Goal: Communication & Community: Answer question/provide support

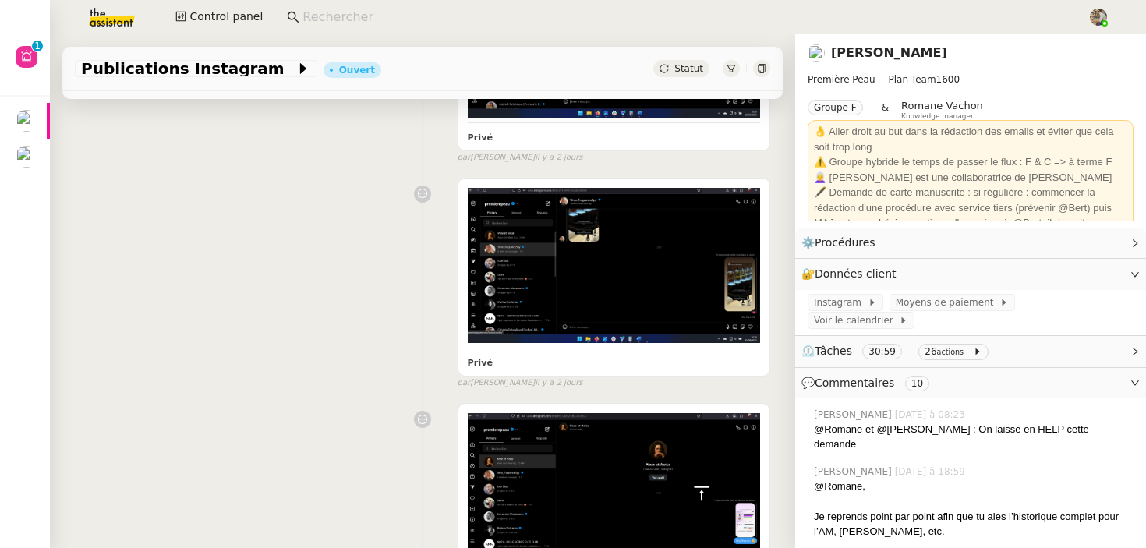
scroll to position [2522, 0]
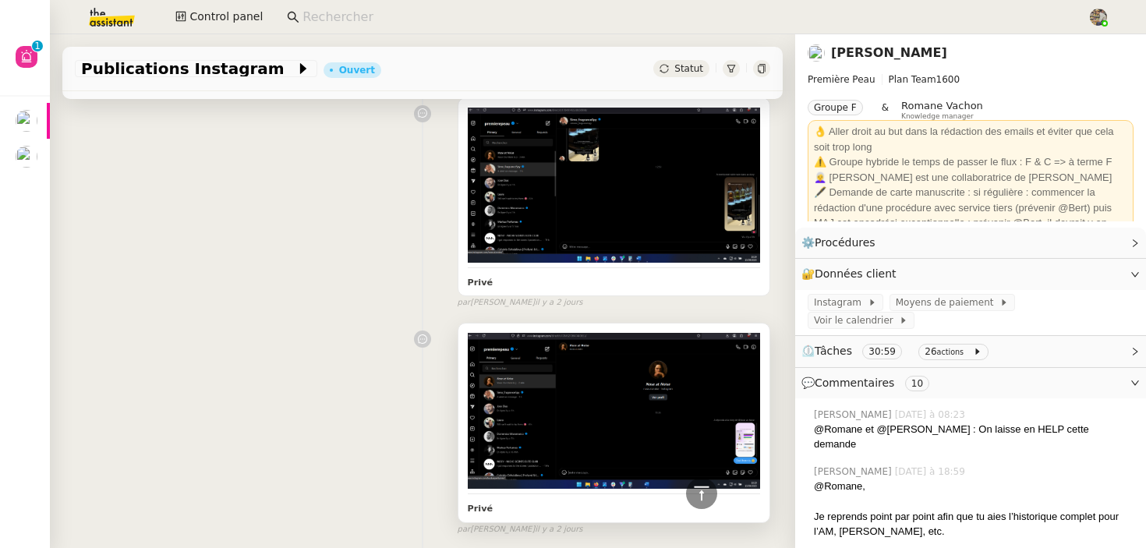
click at [587, 333] on img at bounding box center [614, 411] width 292 height 157
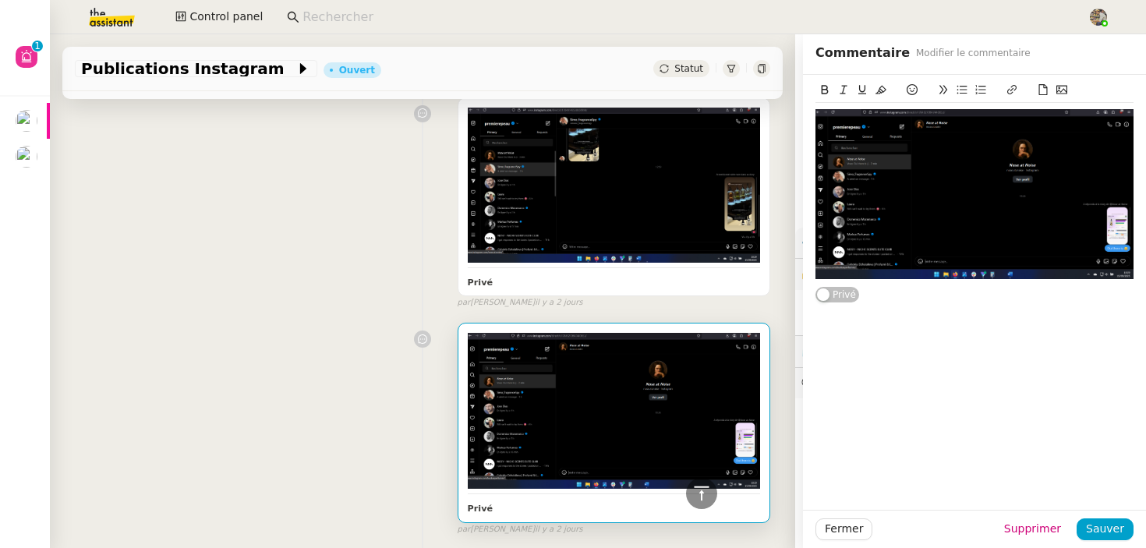
click at [342, 316] on div "Privé false par [PERSON_NAME] [DATE]" at bounding box center [422, 426] width 695 height 221
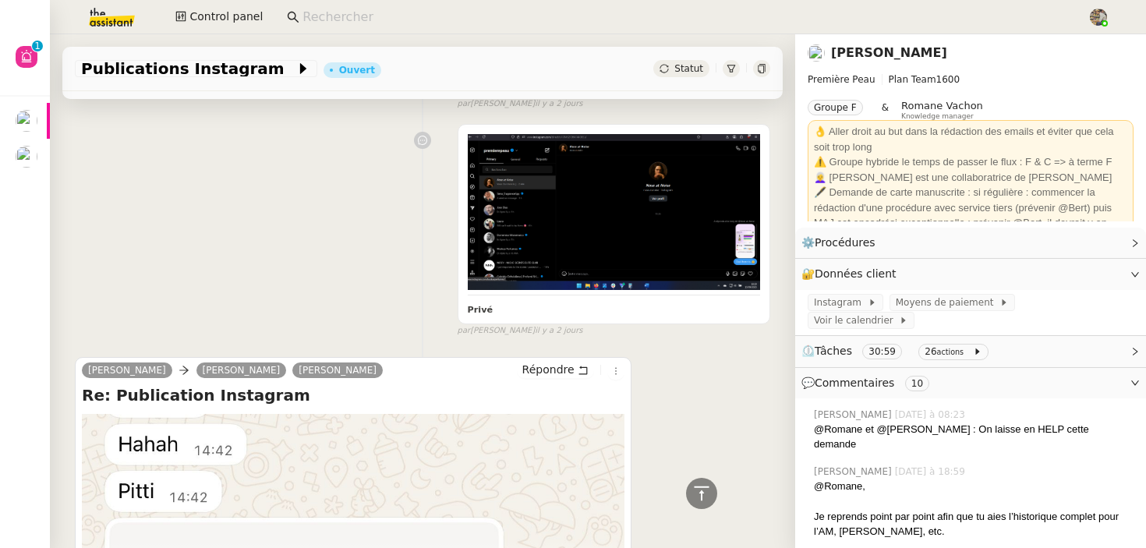
scroll to position [2921, 0]
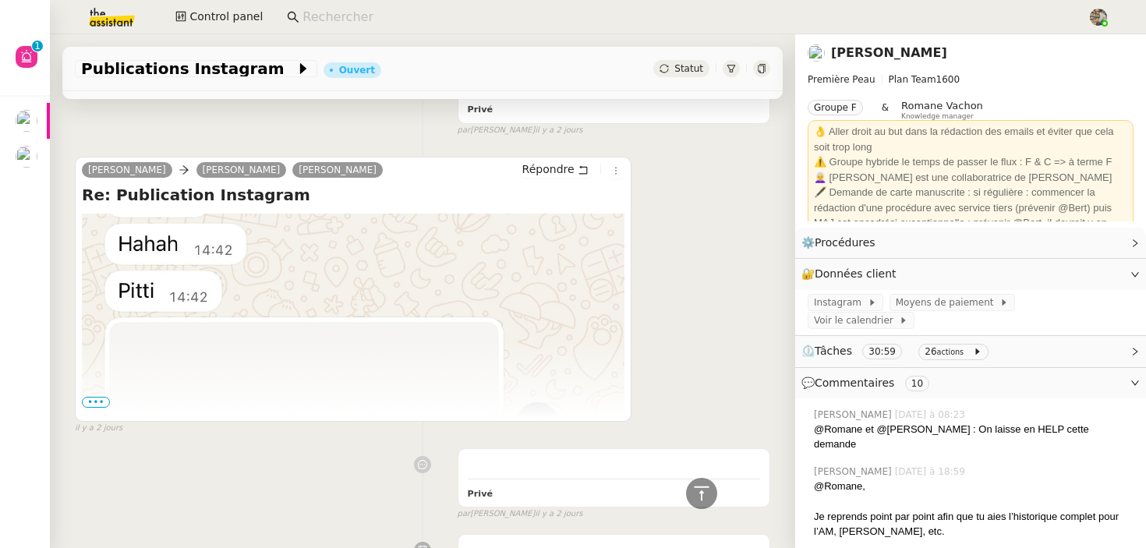
click at [99, 397] on span "•••" at bounding box center [96, 402] width 28 height 11
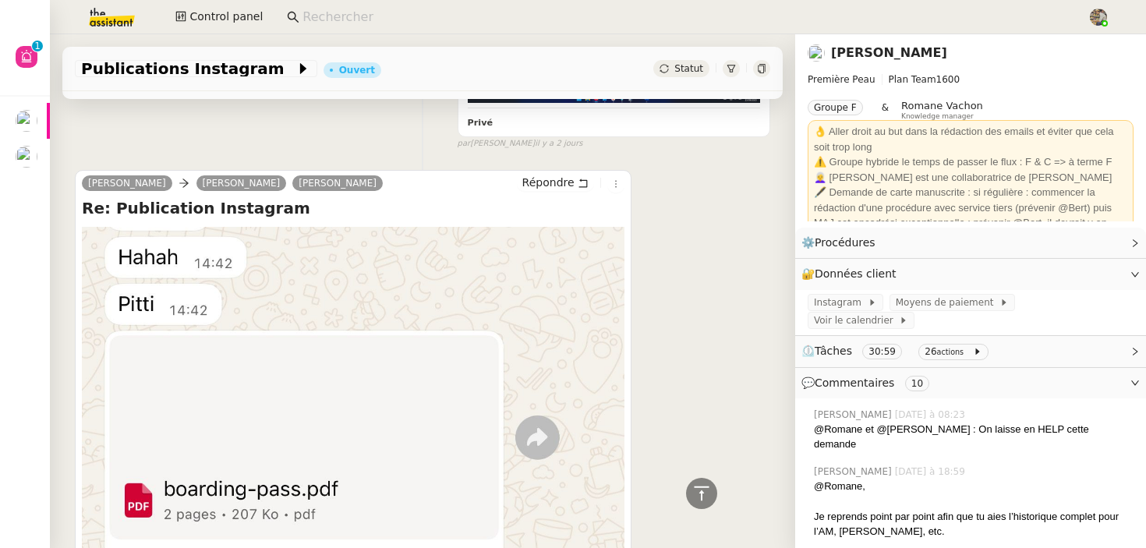
scroll to position [2865, 0]
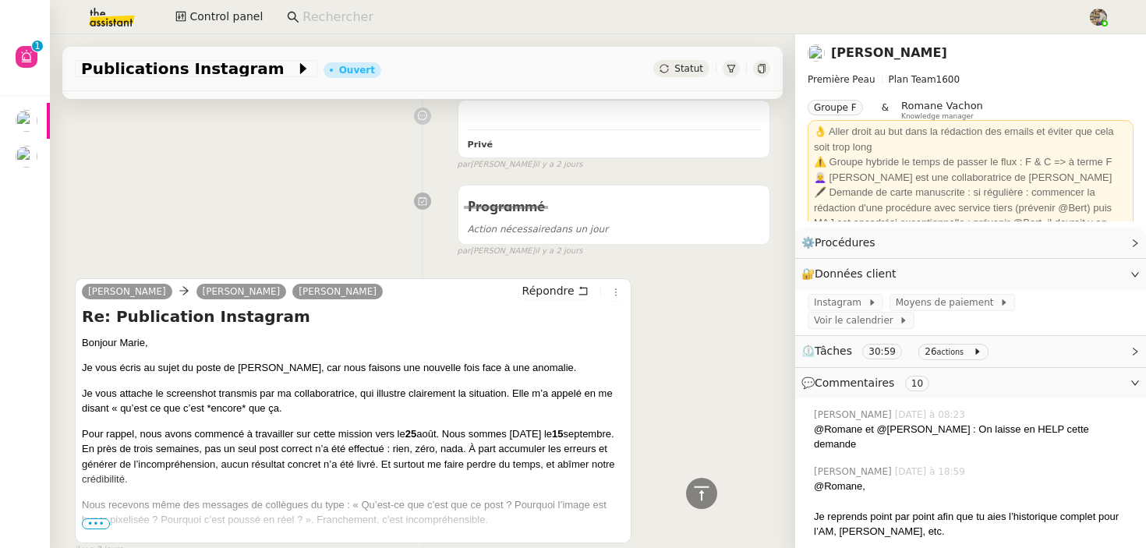
scroll to position [3926, 0]
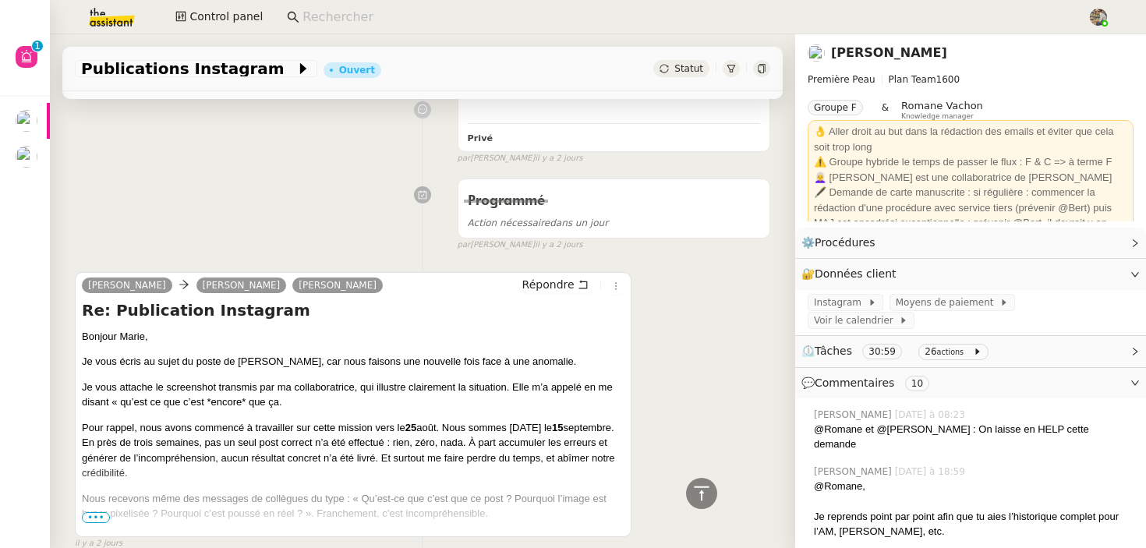
click at [95, 512] on span "•••" at bounding box center [96, 517] width 28 height 11
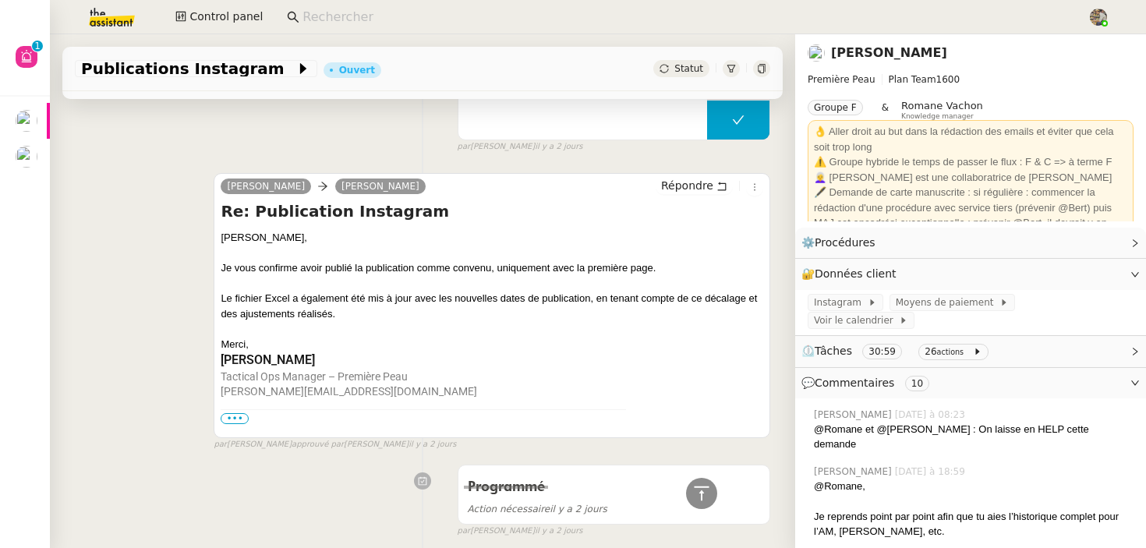
scroll to position [4695, 0]
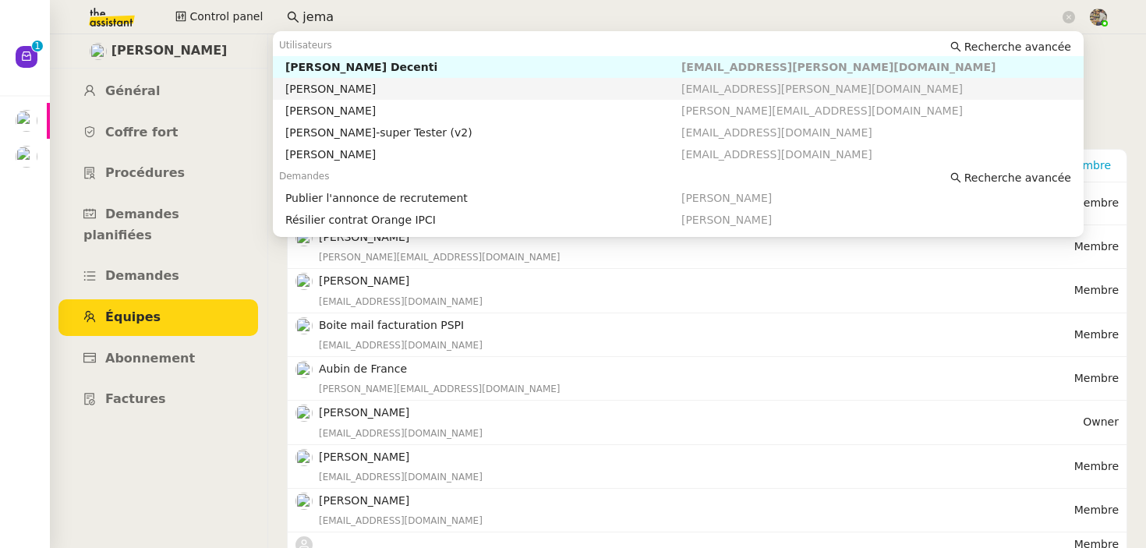
scroll to position [142, 0]
